Goal: Information Seeking & Learning: Find specific fact

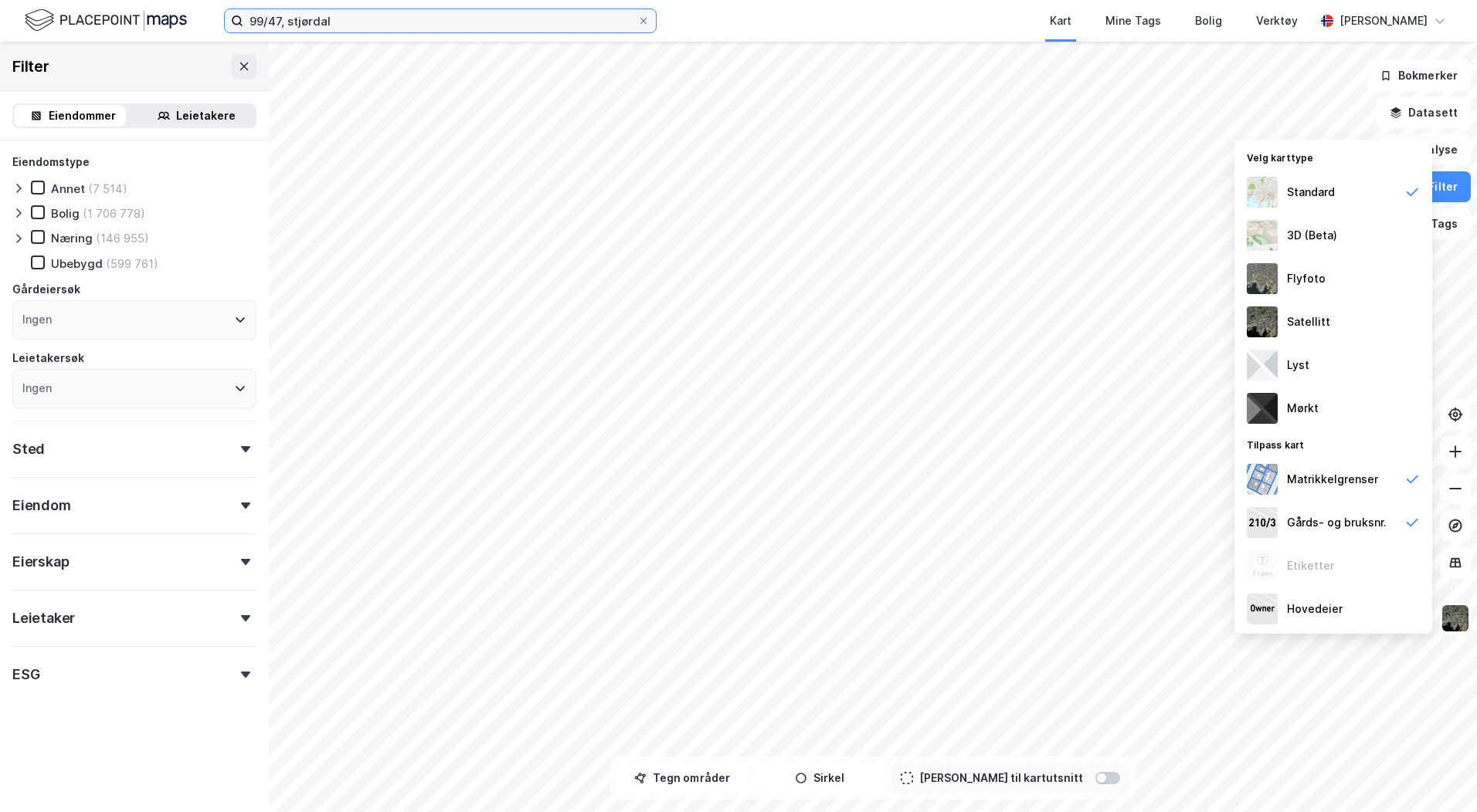
click at [268, 17] on input "99/47, stjørdal" at bounding box center [440, 21] width 394 height 23
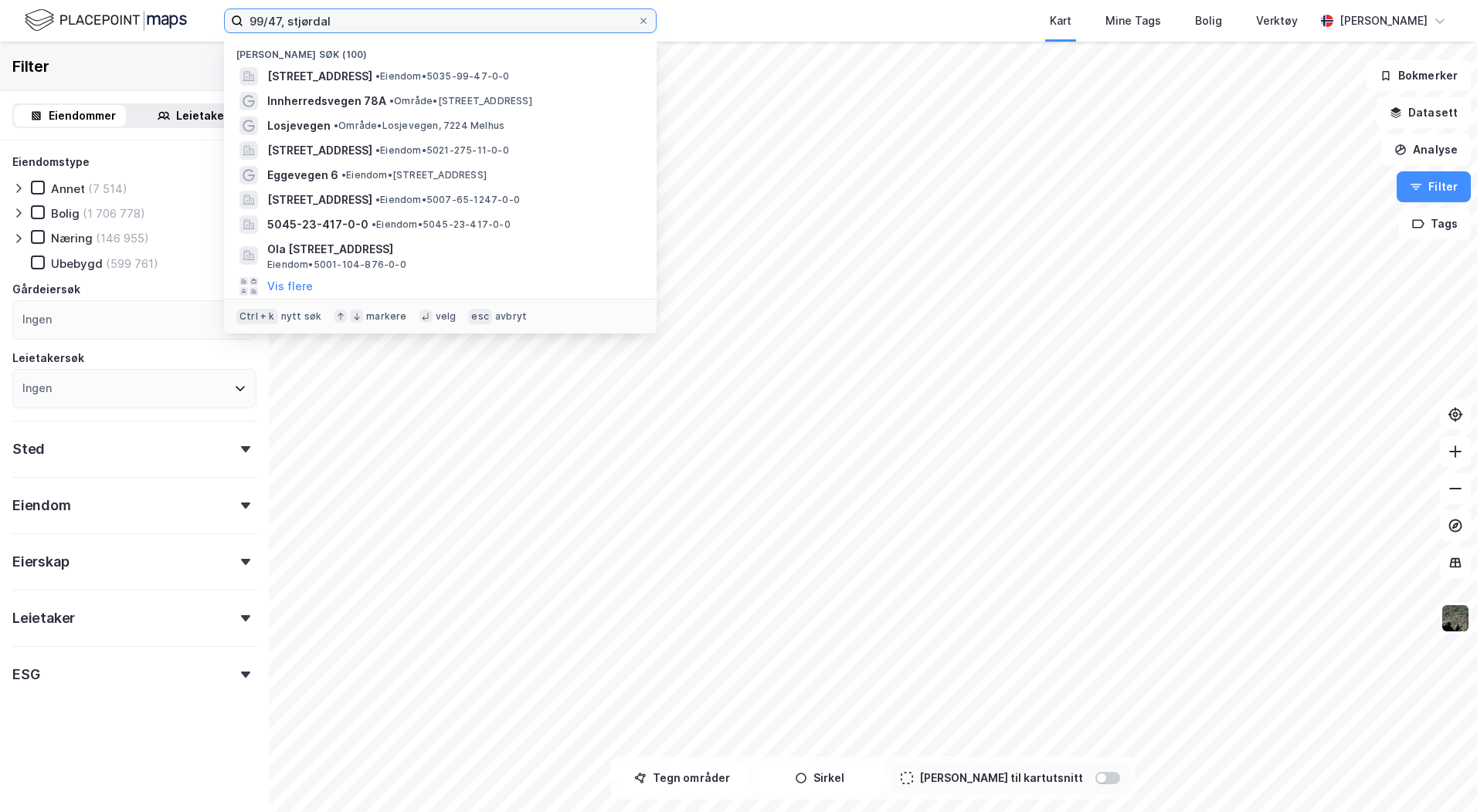
click at [268, 17] on input "99/47, stjørdal" at bounding box center [440, 21] width 394 height 23
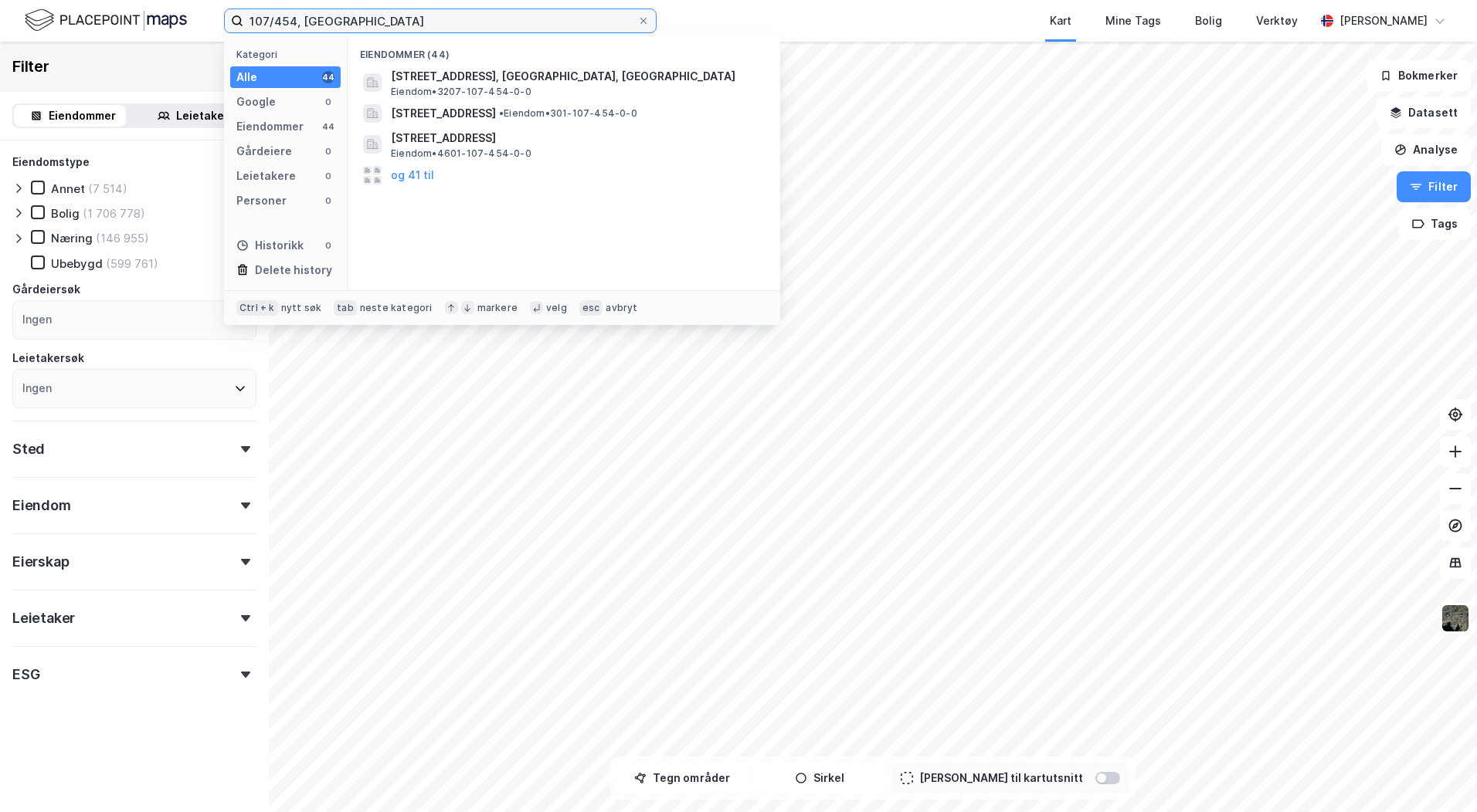
type input "107/454, [GEOGRAPHIC_DATA]"
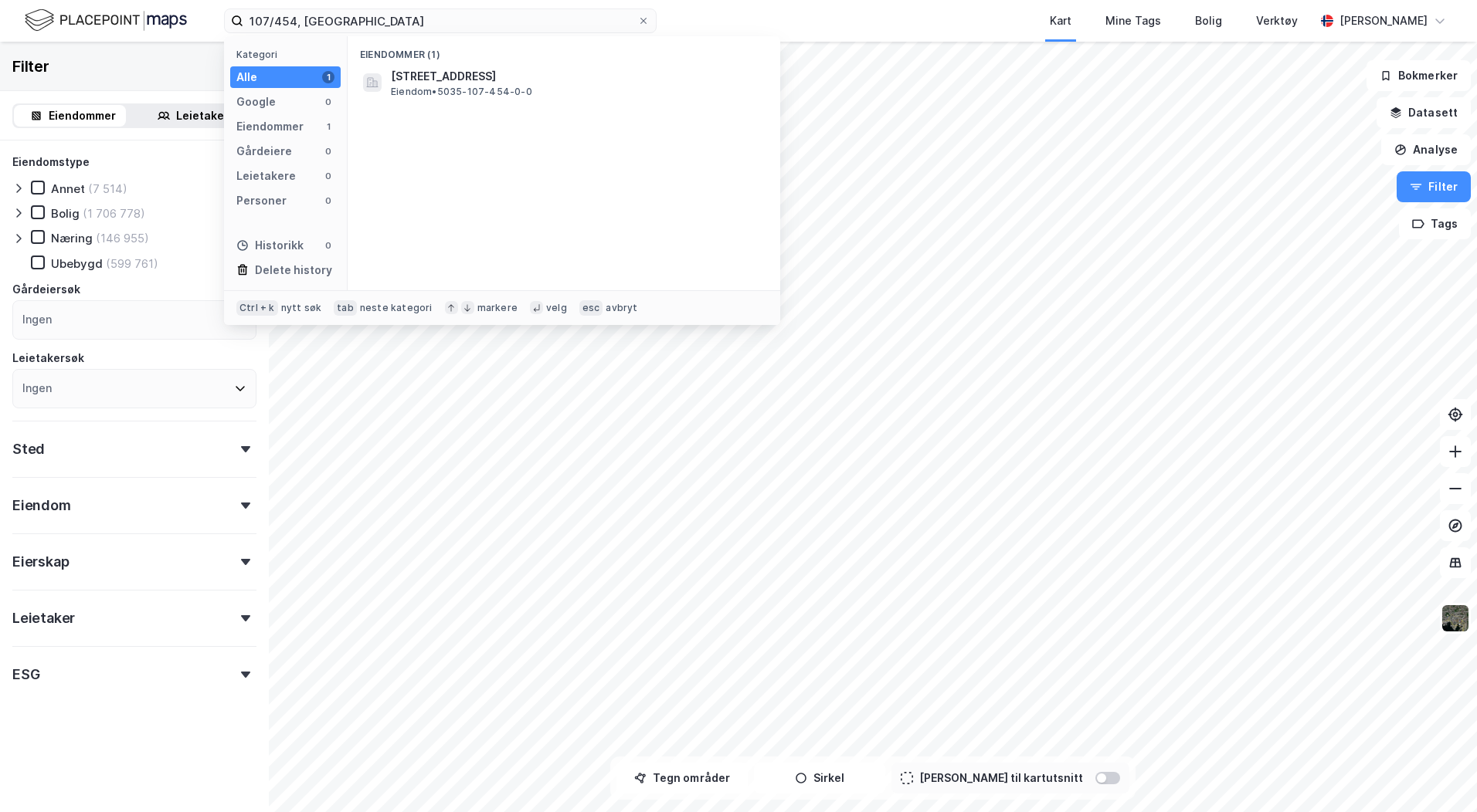
click at [475, 103] on div "Eiendommer (1) Ringbanen [STREET_ADDRESS] • 5035-107-454-0-0" at bounding box center [563, 162] width 433 height 254
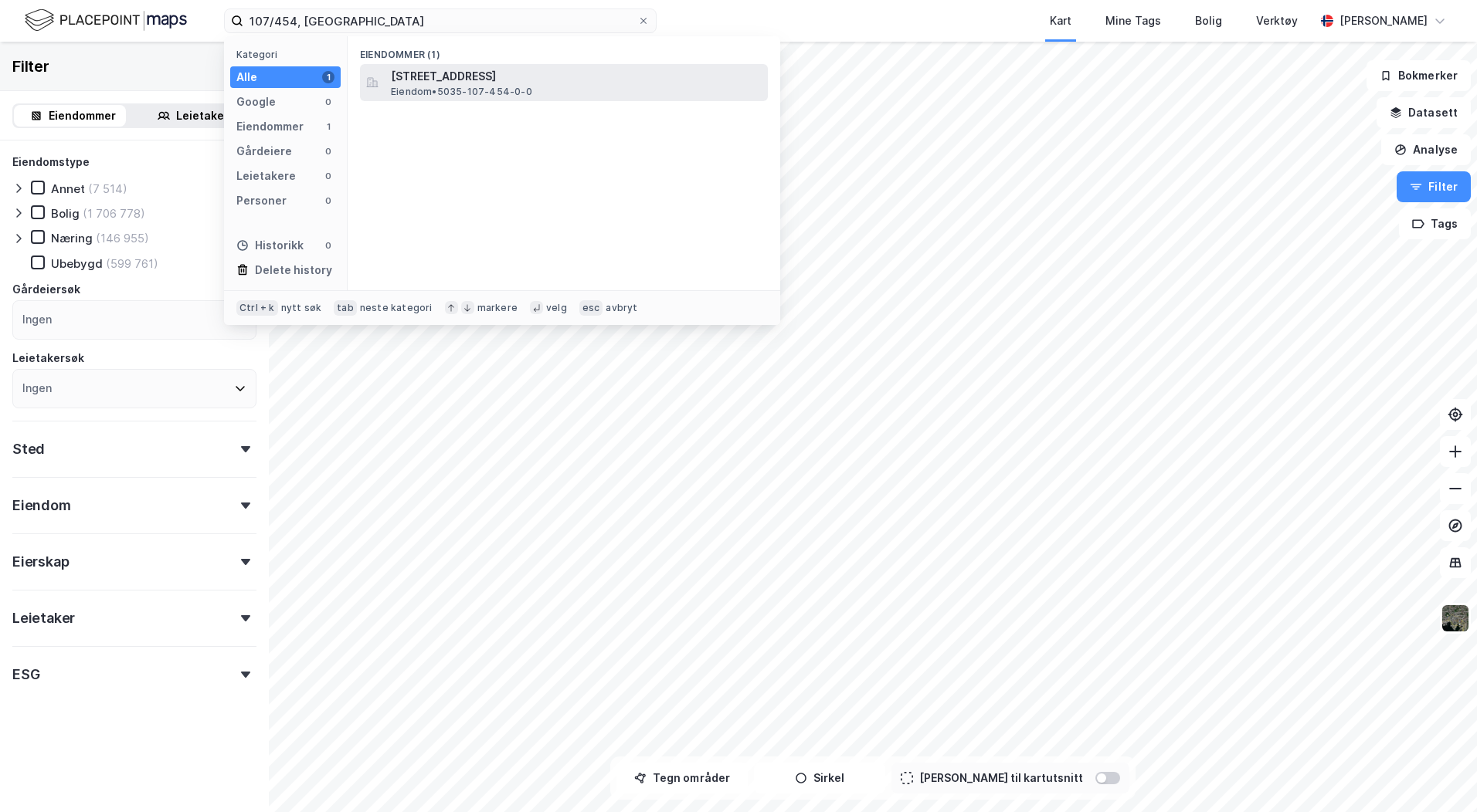
click at [474, 95] on span "Eiendom • 5035-107-454-0-0" at bounding box center [461, 91] width 141 height 13
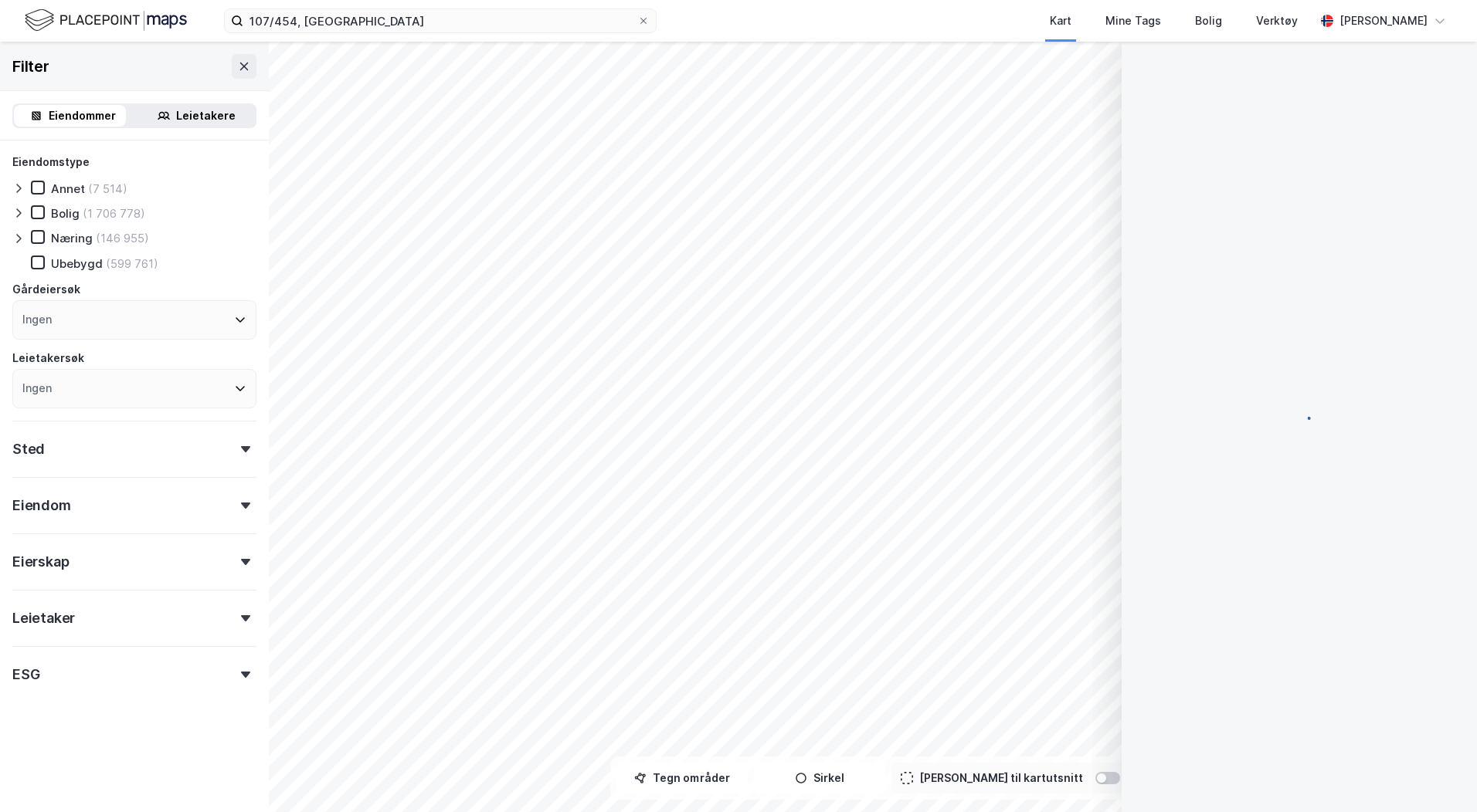
scroll to position [174, 0]
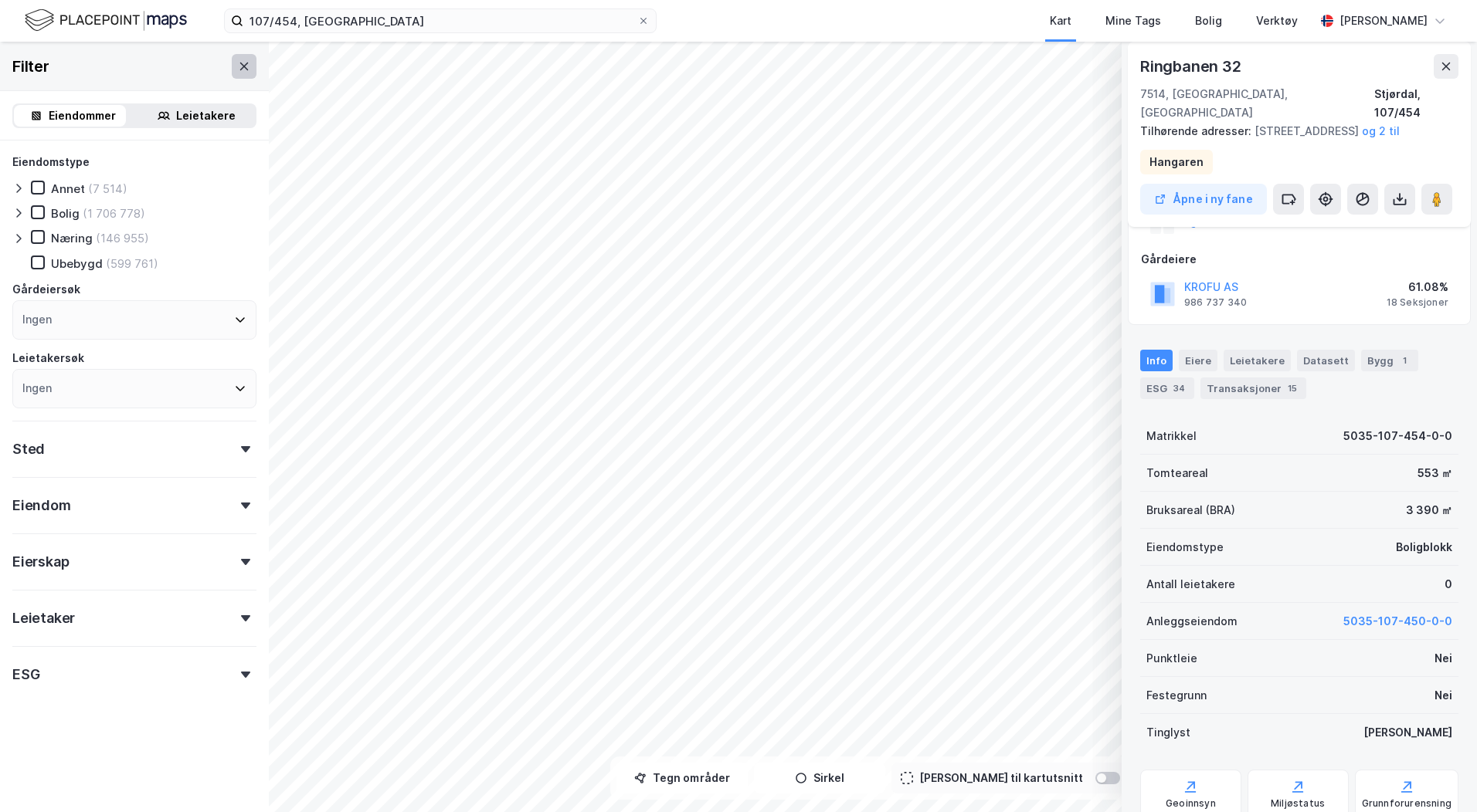
click at [240, 66] on icon at bounding box center [244, 66] width 9 height 8
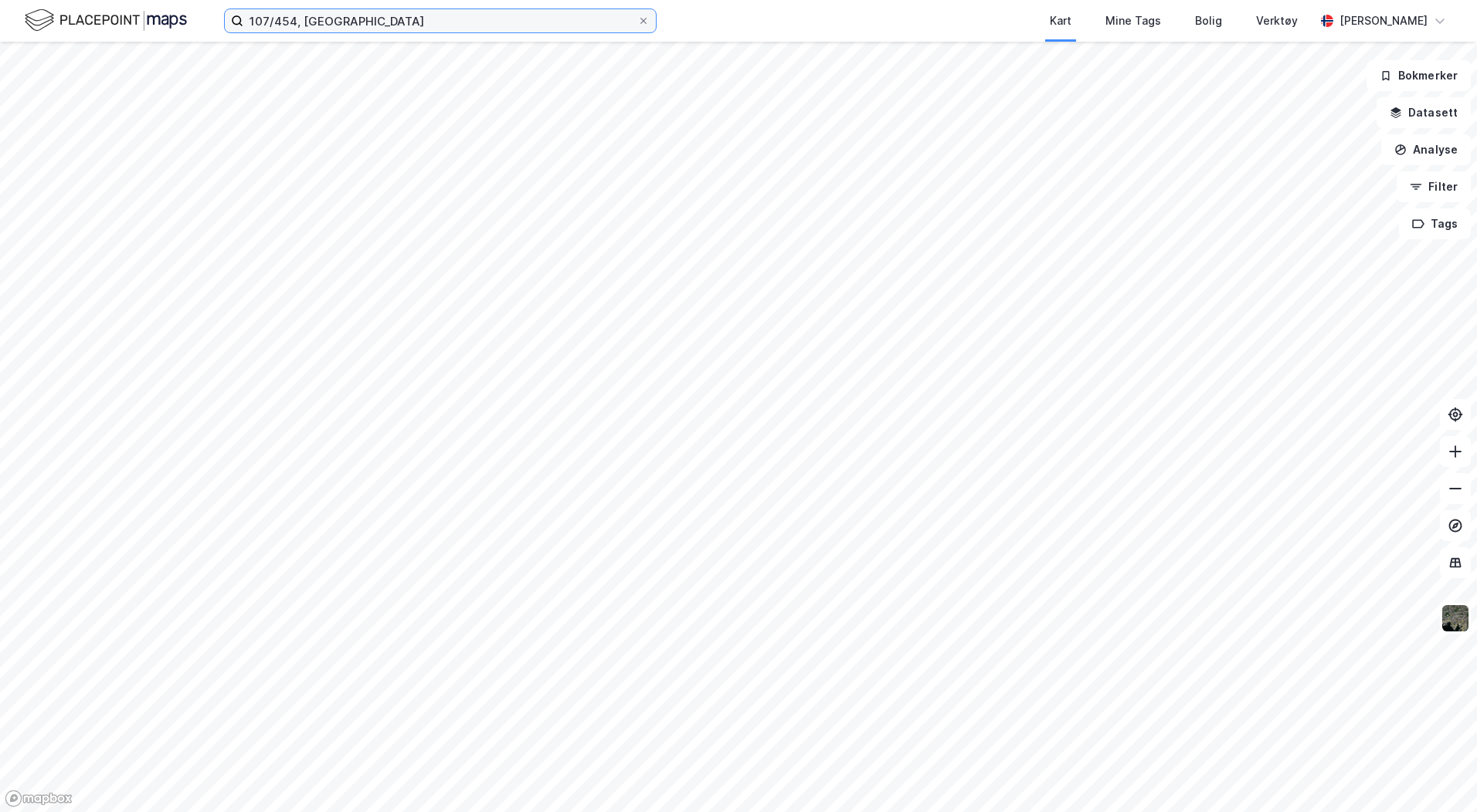
click at [356, 18] on input "107/454, [GEOGRAPHIC_DATA]" at bounding box center [440, 21] width 394 height 23
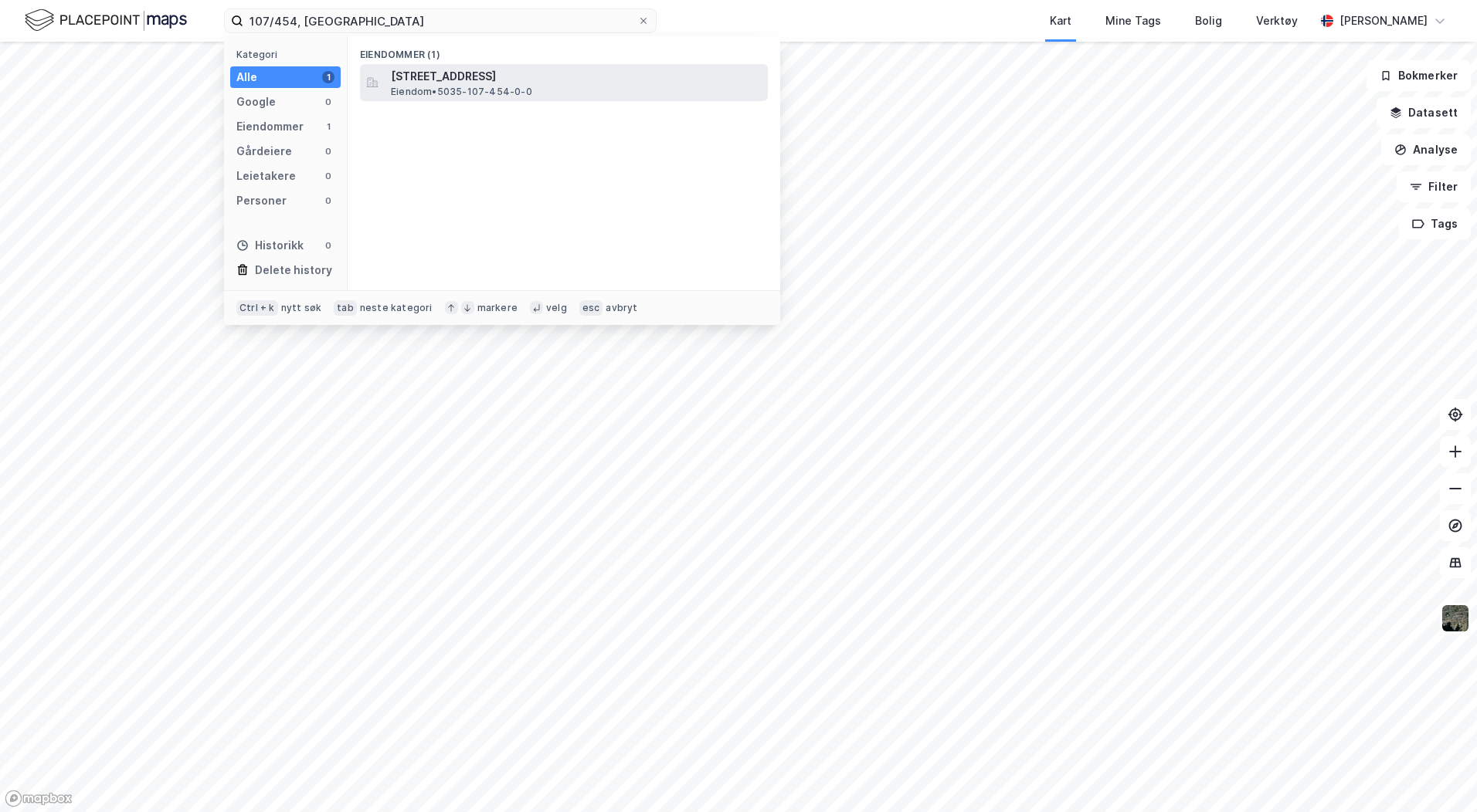
click at [411, 79] on span "[STREET_ADDRESS]" at bounding box center [576, 76] width 371 height 18
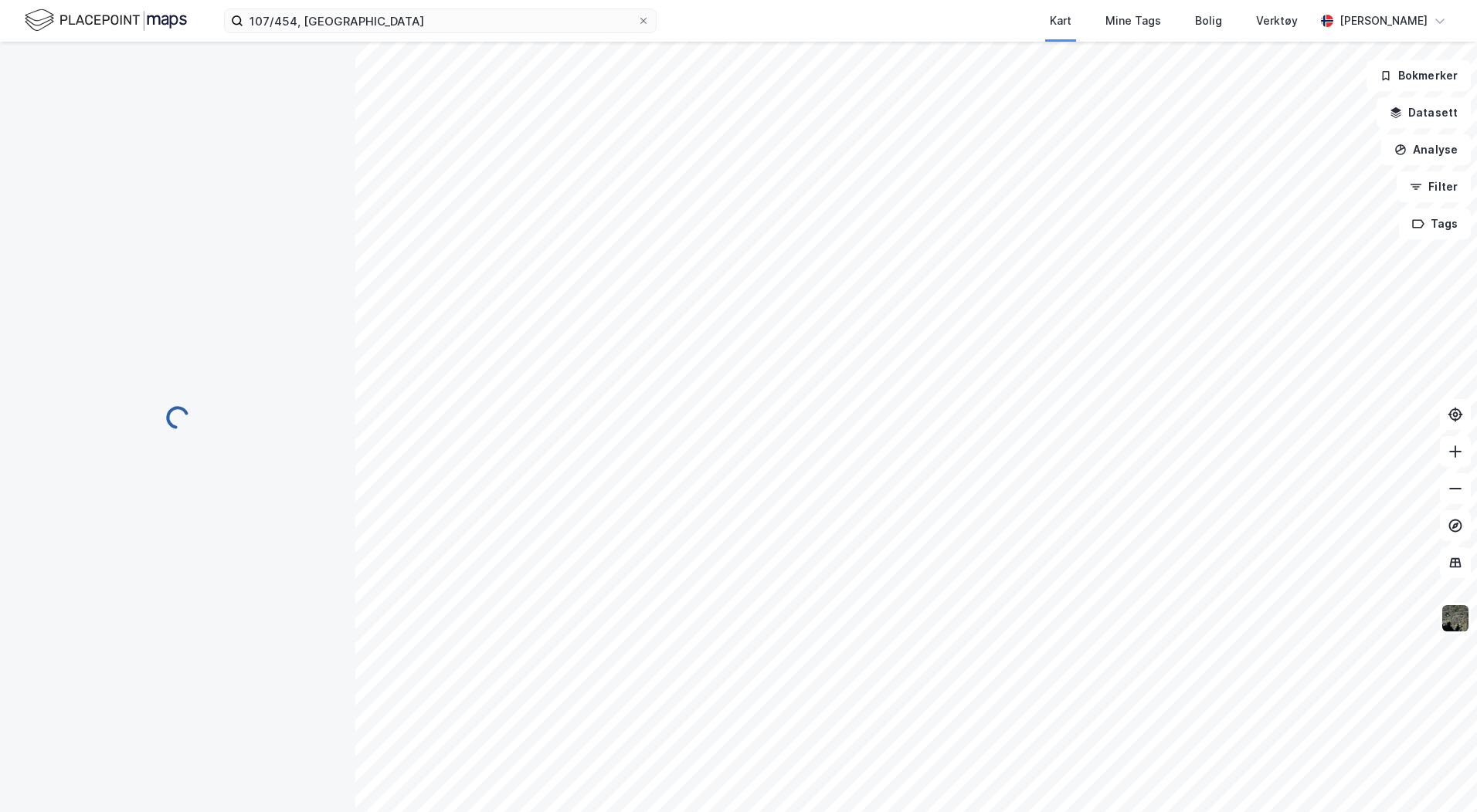
scroll to position [174, 0]
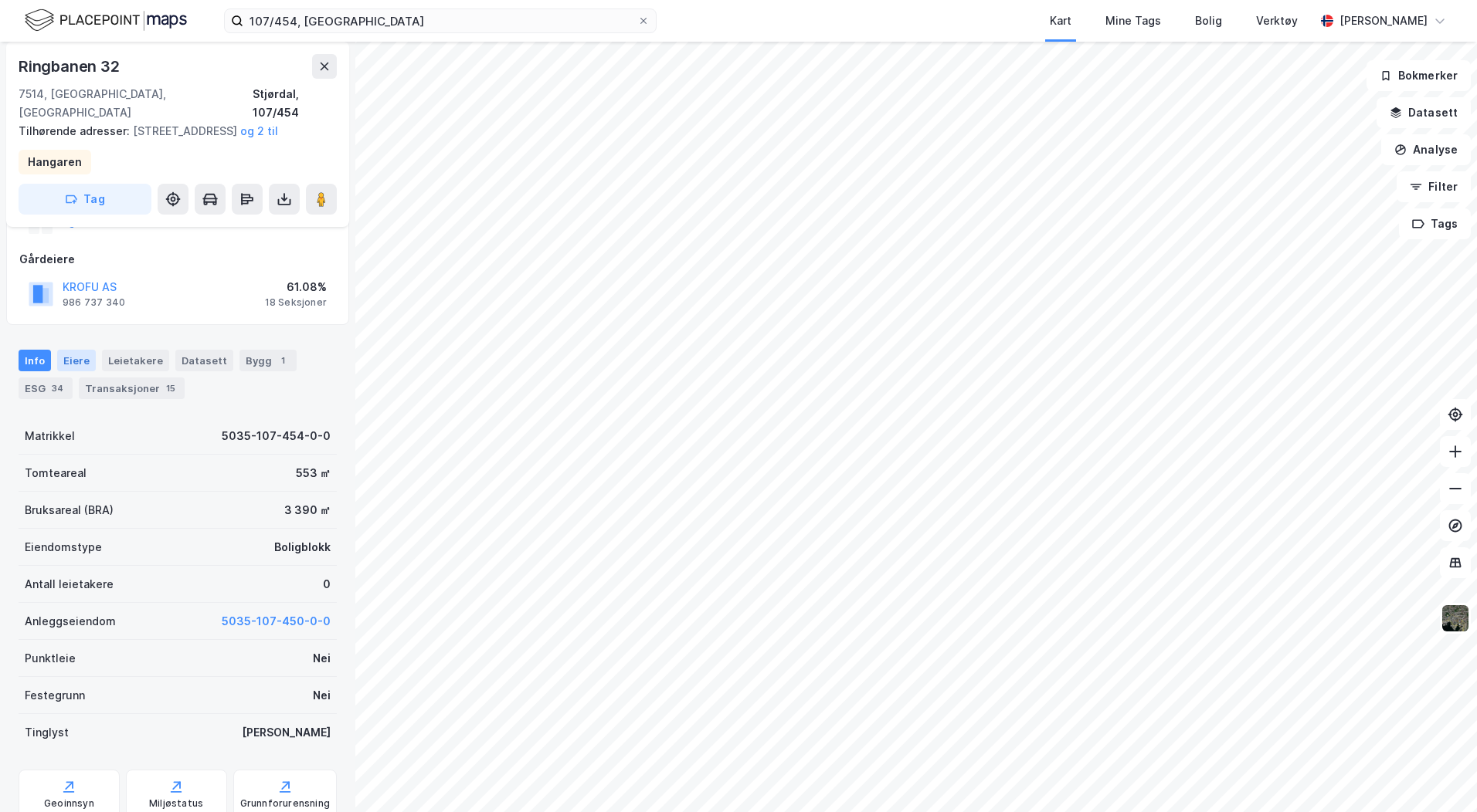
click at [78, 350] on div "Eiere" at bounding box center [77, 361] width 39 height 21
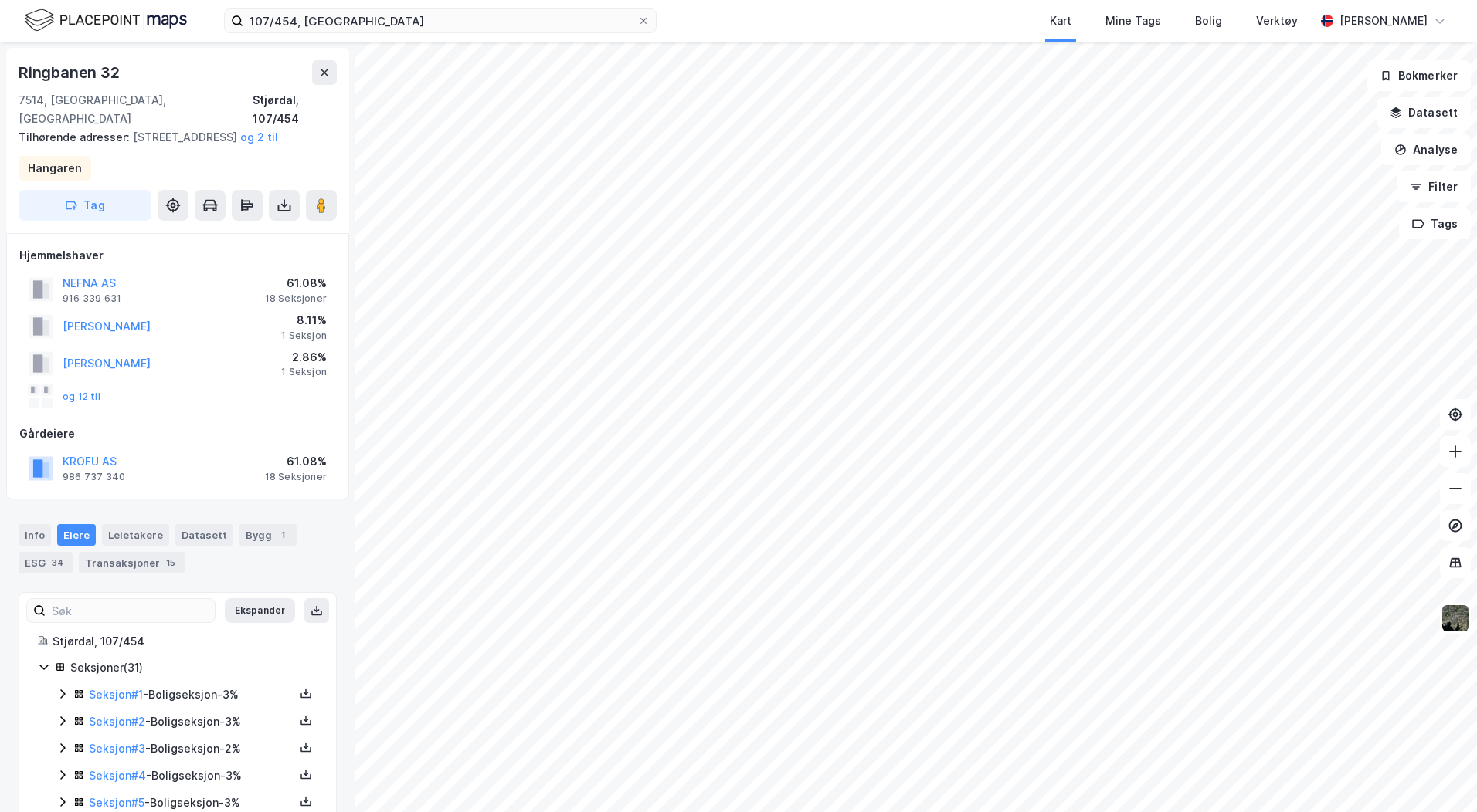
click at [58, 717] on icon at bounding box center [62, 721] width 13 height 13
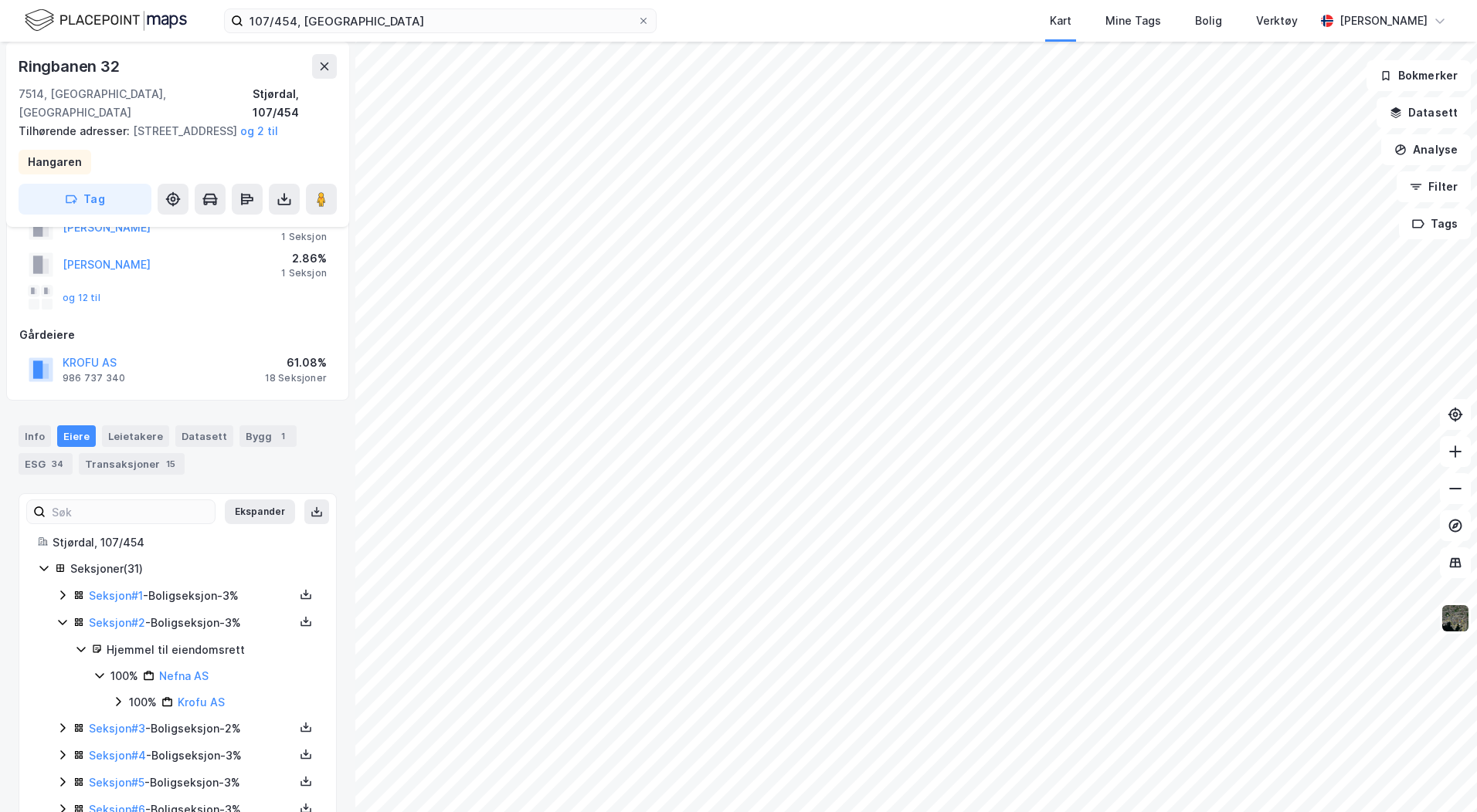
scroll to position [155, 0]
